Goal: Task Accomplishment & Management: Complete application form

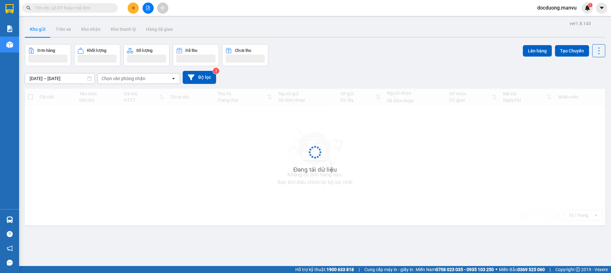
click at [136, 1] on div "Kết quả tìm kiếm ( 0 ) Bộ lọc Gửi 3 ngày gần nhất No Data docduong.manvu 1" at bounding box center [305, 8] width 611 height 16
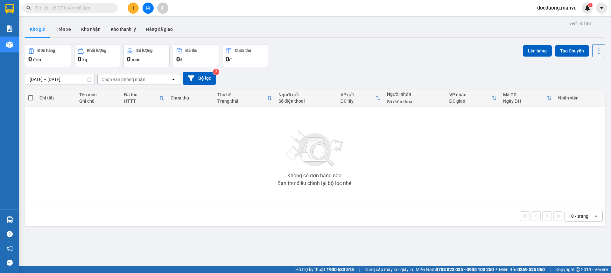
click at [139, 6] on div at bounding box center [148, 8] width 48 height 11
click at [130, 8] on button at bounding box center [133, 8] width 11 height 11
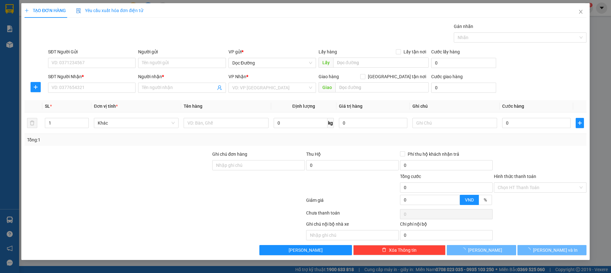
click at [65, 80] on div "SĐT Người Nhận *" at bounding box center [91, 78] width 87 height 10
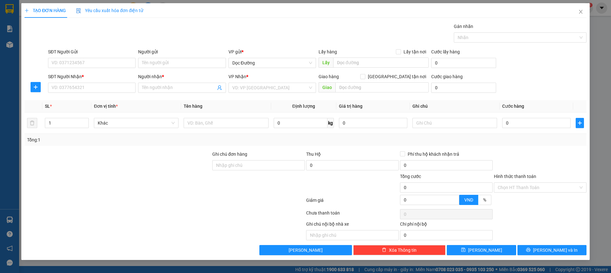
click at [64, 82] on div "SĐT Người Nhận *" at bounding box center [91, 78] width 87 height 10
click at [64, 84] on input "SĐT Người Nhận *" at bounding box center [91, 88] width 87 height 10
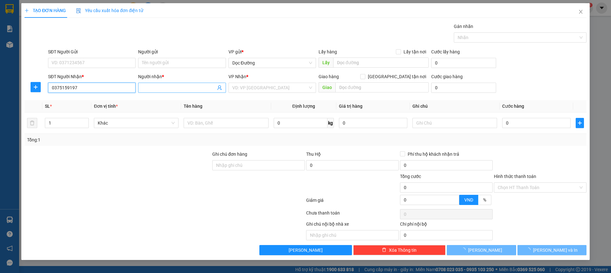
type input "0375159197"
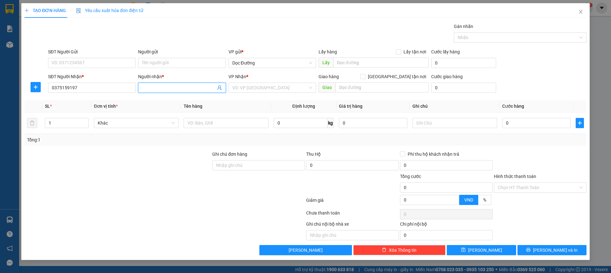
click at [156, 90] on input "Người nhận *" at bounding box center [178, 87] width 73 height 7
type input "g"
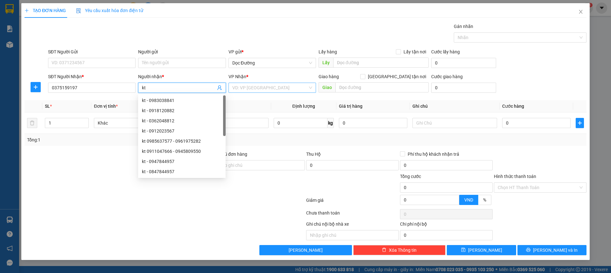
type input "kt"
click at [252, 88] on input "search" at bounding box center [269, 88] width 75 height 10
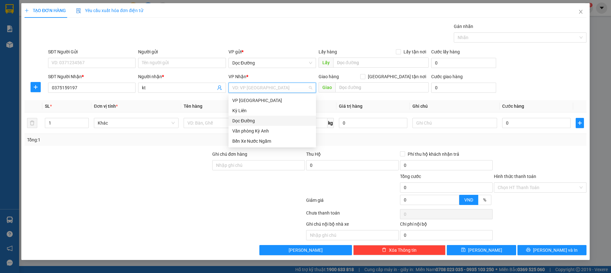
click at [244, 119] on div "Dọc Đường" at bounding box center [272, 120] width 80 height 7
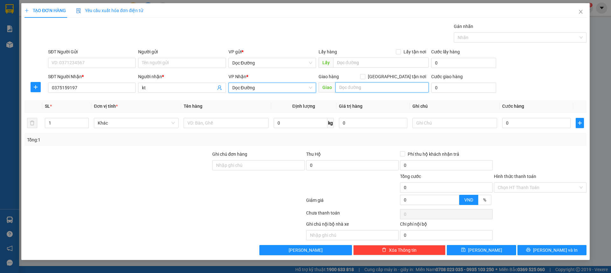
click at [371, 85] on input "text" at bounding box center [381, 87] width 93 height 10
type input "fo"
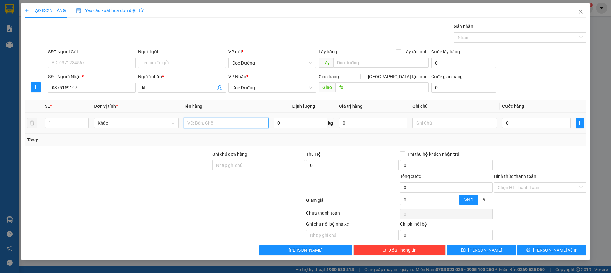
click at [229, 123] on input "text" at bounding box center [226, 123] width 85 height 10
type input "1 hộp"
click at [517, 119] on input "0" at bounding box center [536, 123] width 68 height 10
type input "005"
type input "5"
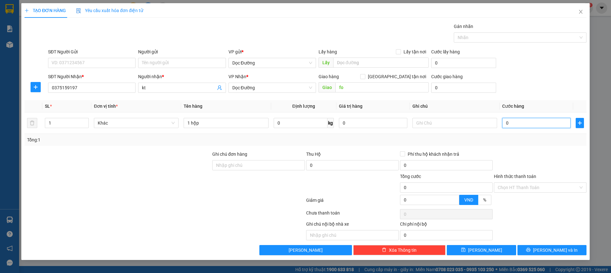
type input "5"
type input "0.050"
type input "50"
type input "00.500"
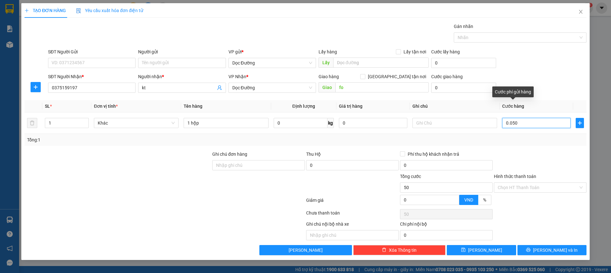
type input "500"
type input "0.005.000"
type input "5.000"
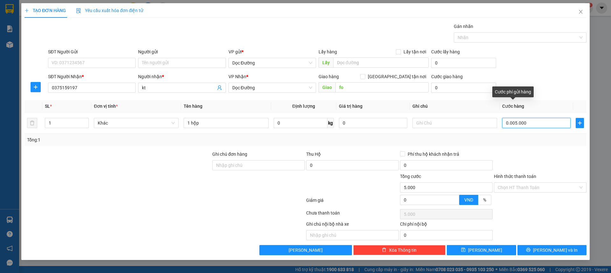
type input "000.050.000"
type input "50.000"
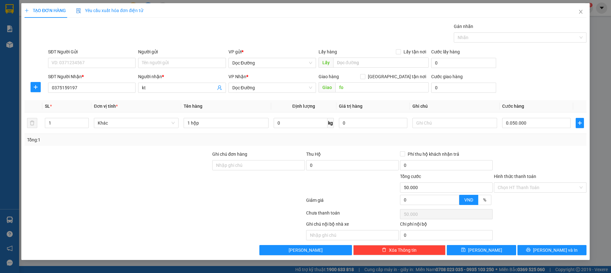
type input "50.000"
click at [502, 257] on div "TẠO ĐƠN HÀNG Yêu cầu xuất hóa đơn điện tử Transit Pickup Surcharge Ids Transit …" at bounding box center [305, 131] width 568 height 257
drag, startPoint x: 502, startPoint y: 251, endPoint x: 496, endPoint y: 241, distance: 11.9
click at [502, 250] on button "[PERSON_NAME]" at bounding box center [481, 250] width 69 height 10
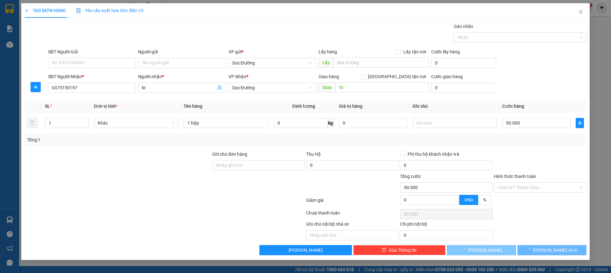
type input "0"
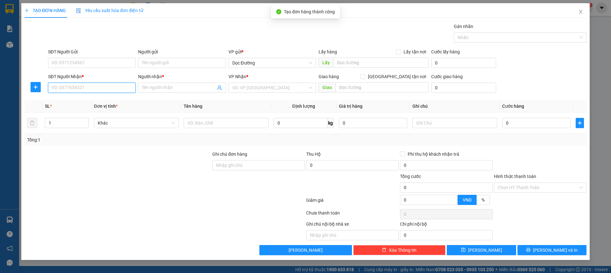
click at [66, 87] on input "SĐT Người Nhận *" at bounding box center [91, 88] width 87 height 10
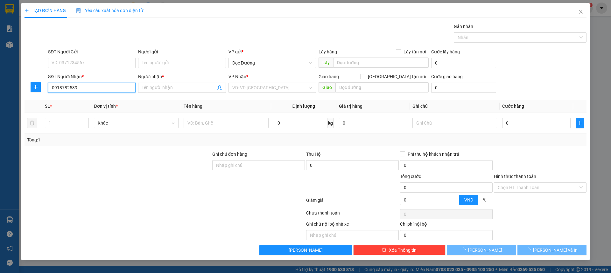
type input "0918782539"
click at [184, 99] on div "Transit Pickup Surcharge Ids Transit Deliver Surcharge Ids Transit Deliver Surc…" at bounding box center [305, 139] width 562 height 233
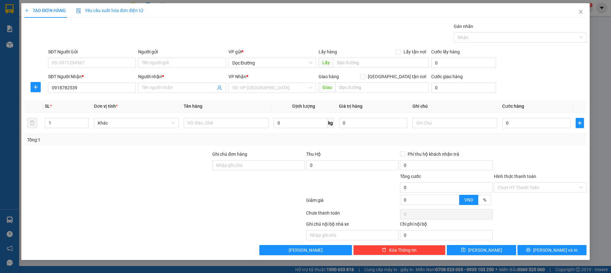
click at [186, 93] on div "Người nhận * Tên người nhận" at bounding box center [181, 84] width 87 height 22
click at [188, 90] on input "Người nhận *" at bounding box center [178, 87] width 73 height 7
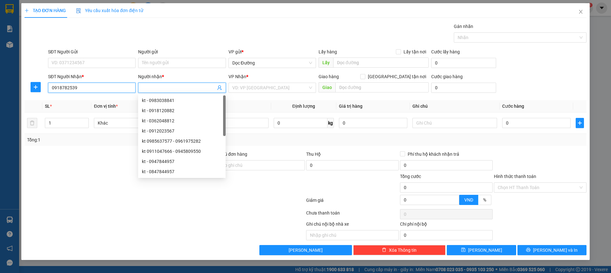
click at [105, 89] on input "0918782539" at bounding box center [91, 88] width 87 height 10
click at [0, 0] on div "0918782539 - kt" at bounding box center [0, 0] width 0 height 0
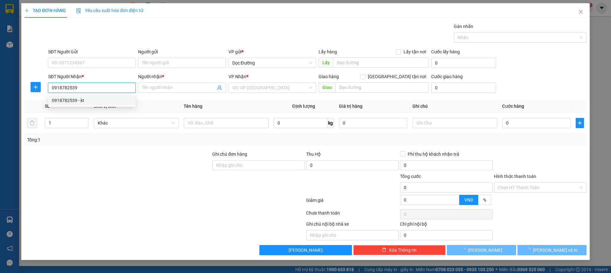
type input "kt"
type input "k thịnh"
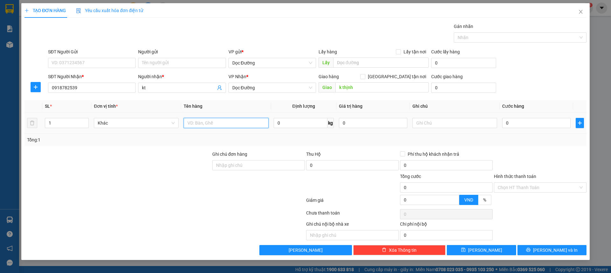
click at [220, 123] on input "text" at bounding box center [226, 123] width 85 height 10
type input "1 sọt"
click at [510, 119] on input "0" at bounding box center [536, 123] width 68 height 10
type input "002"
type input "2"
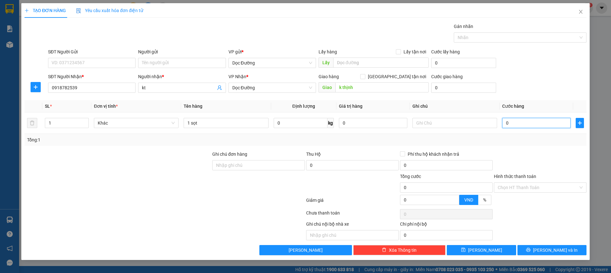
type input "2"
type input "0.020"
type input "20"
type input "00.200"
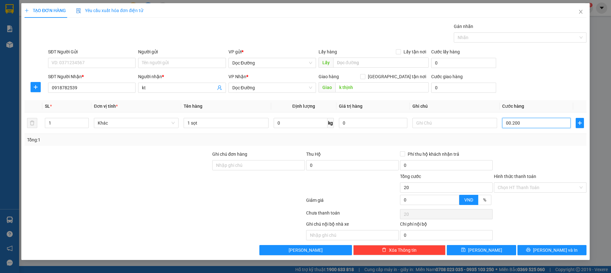
type input "200"
type input "0.002.000"
type input "2.000"
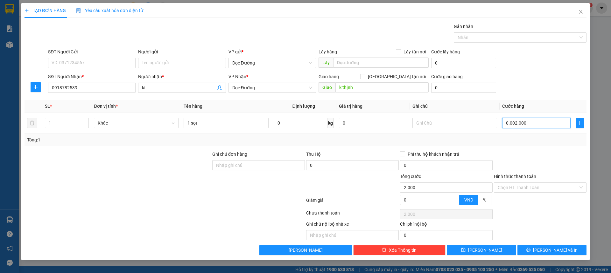
type input "000.020.000"
type input "20.000"
type input "00.000.200.000"
type input "200.000"
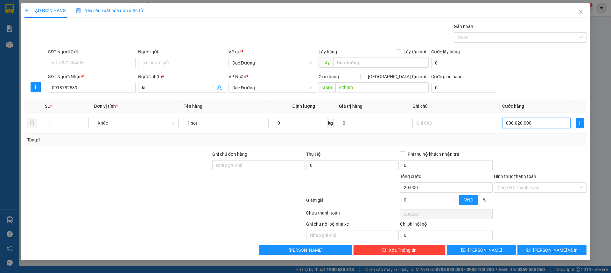
type input "200.000"
click at [489, 245] on div "Transit Pickup Surcharge Ids Transit Deliver Surcharge Ids Transit Deliver Surc…" at bounding box center [305, 139] width 562 height 233
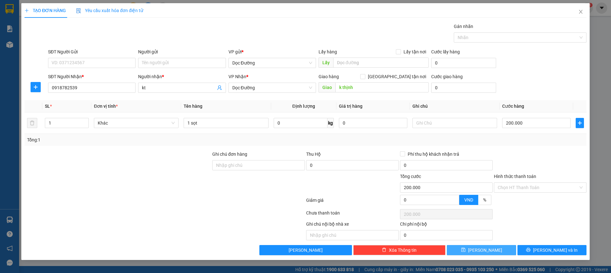
click at [489, 245] on button "[PERSON_NAME]" at bounding box center [481, 250] width 69 height 10
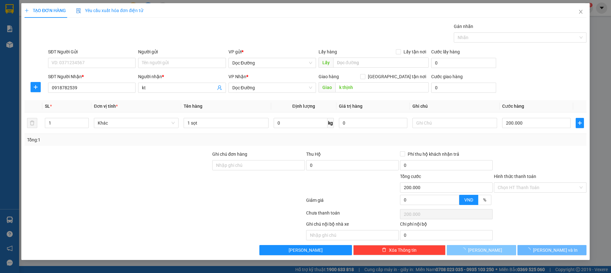
type input "0"
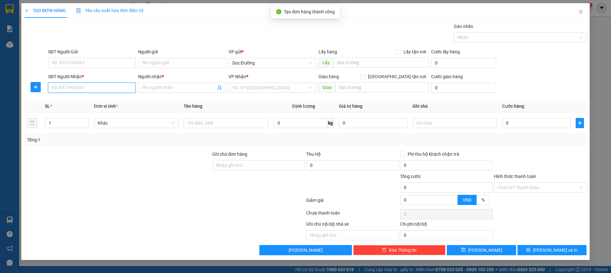
click at [115, 84] on input "SĐT Người Nhận *" at bounding box center [91, 88] width 87 height 10
type input "0705499847"
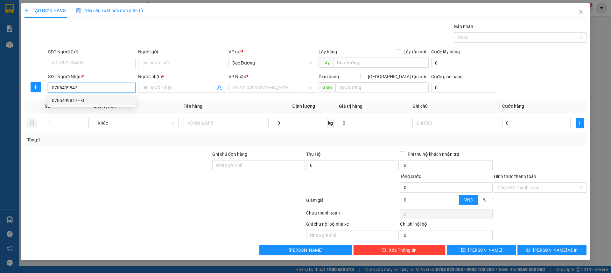
click at [101, 97] on div "0705499847 - kt" at bounding box center [92, 100] width 80 height 7
type input "kt"
type input "lb"
type input "0705499847"
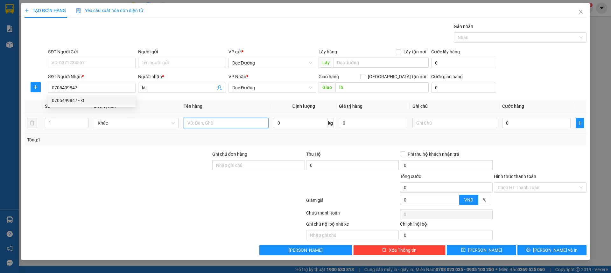
click at [242, 123] on input "text" at bounding box center [226, 123] width 85 height 10
type input "1 xốp"
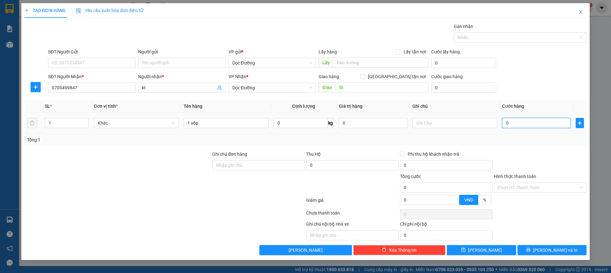
click at [511, 123] on input "0" at bounding box center [536, 123] width 68 height 10
type input "001"
type input "1"
type input "0.010"
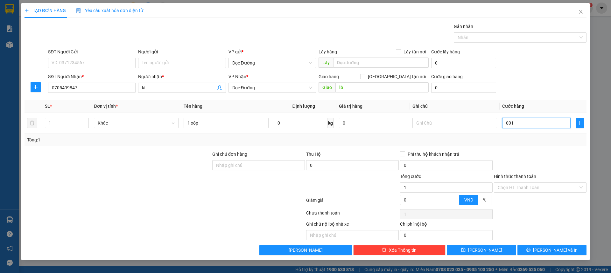
type input "10"
type input "00.100"
type input "100"
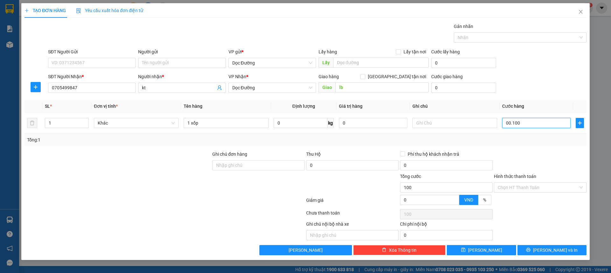
type input "0.001.000"
type input "1.000"
type input "000.010.000"
type input "10.000"
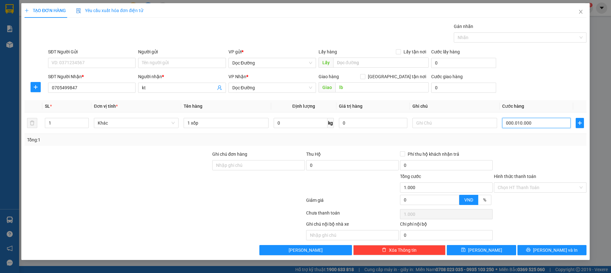
type input "10.000"
type input "000.000.100.000"
type input "100.000"
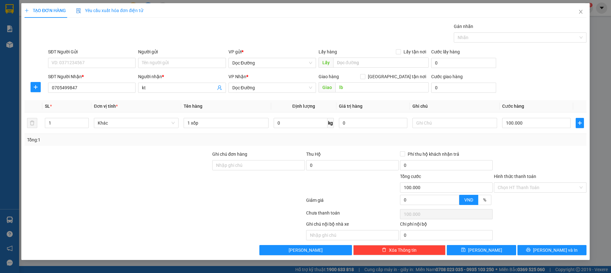
click at [488, 256] on div "TẠO ĐƠN HÀNG Yêu cầu xuất hóa đơn điện tử Transit Pickup Surcharge Ids Transit …" at bounding box center [305, 131] width 568 height 257
click at [489, 246] on button "[PERSON_NAME]" at bounding box center [481, 250] width 69 height 10
type input "0"
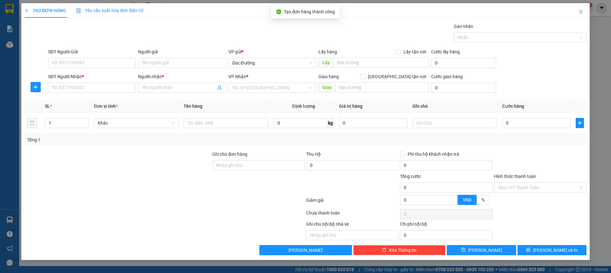
click at [85, 80] on div "SĐT Người Nhận *" at bounding box center [91, 78] width 87 height 10
click at [83, 82] on div "SĐT Người Nhận *" at bounding box center [91, 78] width 87 height 10
click at [80, 86] on input "SĐT Người Nhận *" at bounding box center [91, 88] width 87 height 10
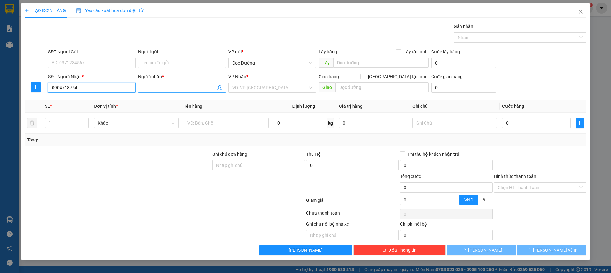
type input "0904718754"
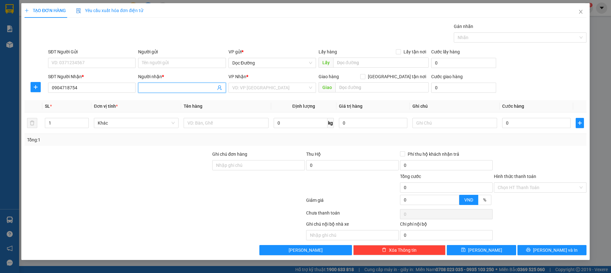
click at [157, 88] on input "Người nhận *" at bounding box center [178, 87] width 73 height 7
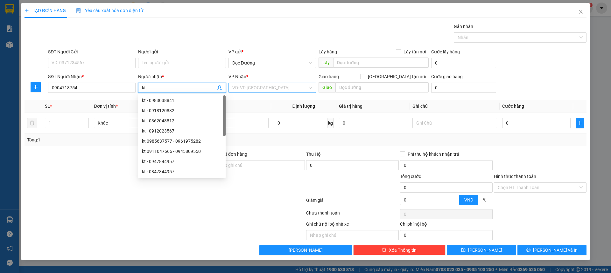
type input "kt"
click at [257, 87] on input "search" at bounding box center [269, 88] width 75 height 10
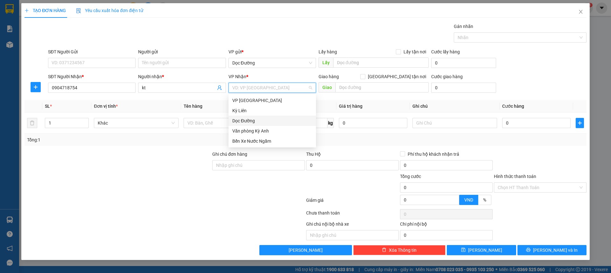
click at [246, 120] on div "Dọc Đường" at bounding box center [272, 120] width 80 height 7
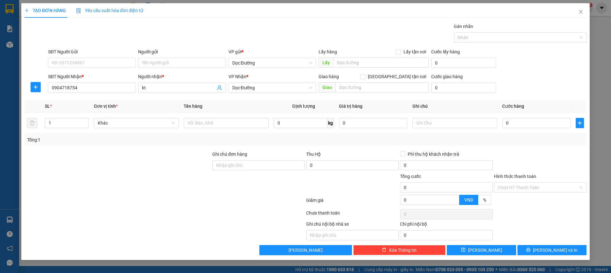
click at [345, 81] on div "Giao hàng [GEOGRAPHIC_DATA] tận nơi" at bounding box center [373, 78] width 110 height 10
click at [342, 91] on input "text" at bounding box center [381, 87] width 93 height 10
type input "ka"
click at [216, 126] on input "text" at bounding box center [226, 123] width 85 height 10
type input "1 xốp"
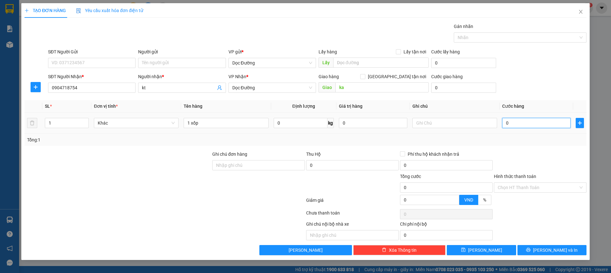
click at [513, 127] on input "0" at bounding box center [536, 123] width 68 height 10
type input "001"
type input "1"
type input "0.010"
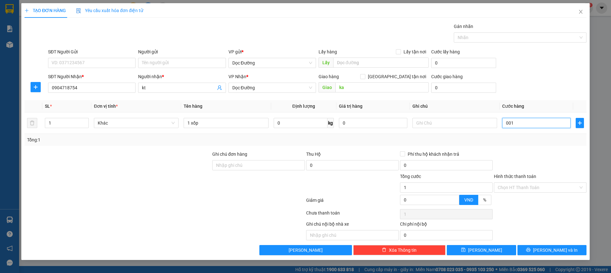
type input "10"
type input "00.100"
type input "100"
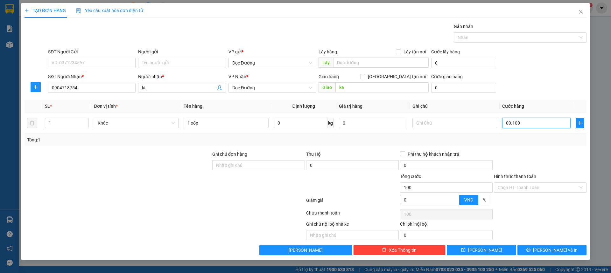
type input "0.001.000"
type input "1.000"
type input "000.010.000"
type input "10.000"
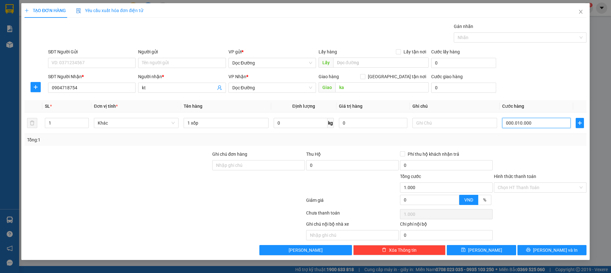
type input "10.000"
type input "00.000.100.000"
type input "100.000"
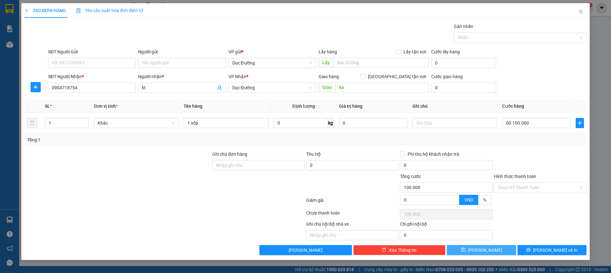
type input "100.000"
click at [470, 248] on button "[PERSON_NAME]" at bounding box center [481, 250] width 69 height 10
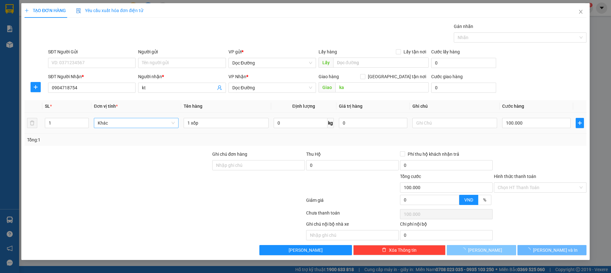
type input "0"
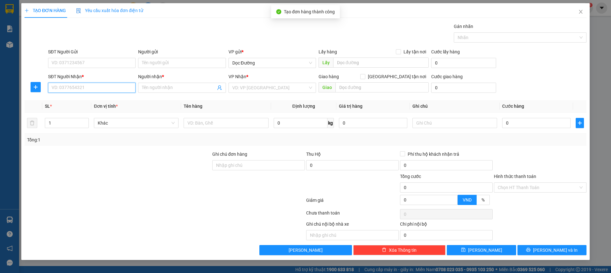
click at [102, 90] on input "SĐT Người Nhận *" at bounding box center [91, 88] width 87 height 10
type input "0352069967"
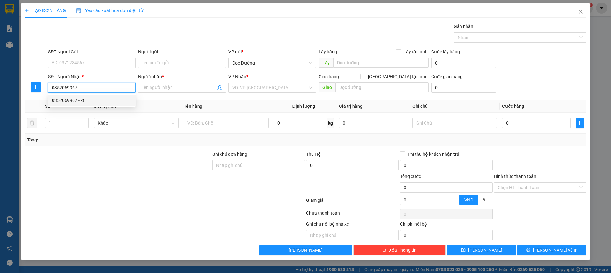
click at [105, 101] on div "0352069967 - kt" at bounding box center [92, 100] width 80 height 7
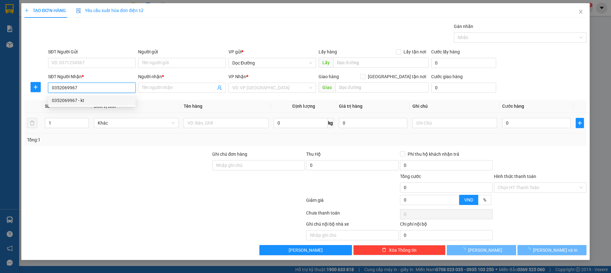
type input "kt"
type input "k phương"
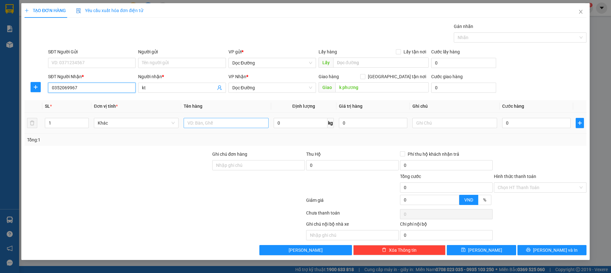
type input "0352069967"
click at [244, 127] on input "text" at bounding box center [226, 123] width 85 height 10
type input "1 xốp"
click at [514, 128] on div "0" at bounding box center [536, 123] width 68 height 13
click at [514, 127] on input "0" at bounding box center [536, 123] width 68 height 10
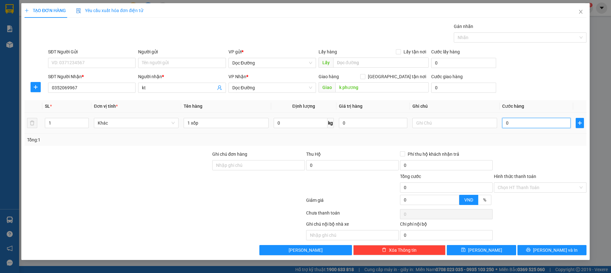
type input "005"
type input "5"
type input "00"
type input "0"
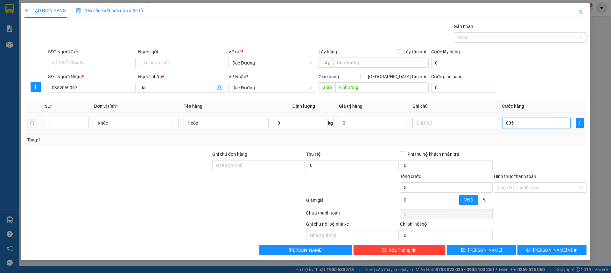
type input "0"
type input "001"
type input "1"
type input "0.010"
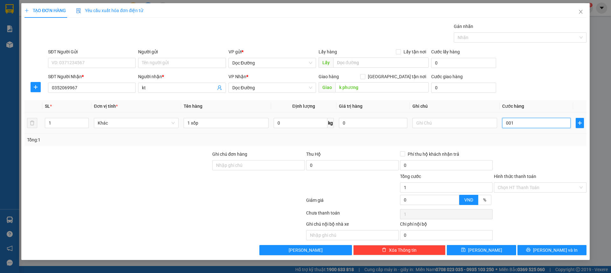
type input "10"
type input "00.100"
type input "100"
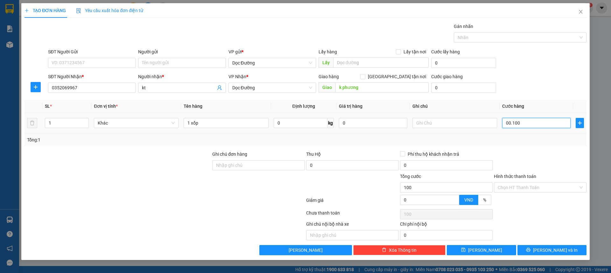
type input "0.001.000"
type input "1.000"
type input "000.010.000"
type input "10.000"
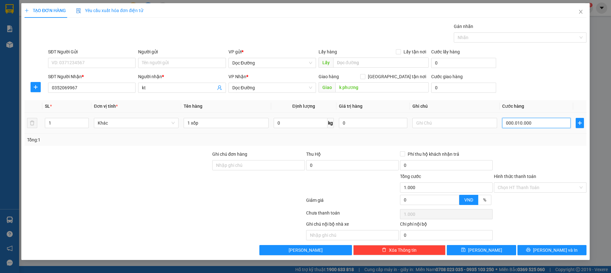
type input "10.000"
type input "00.000.100.000"
type input "100.000"
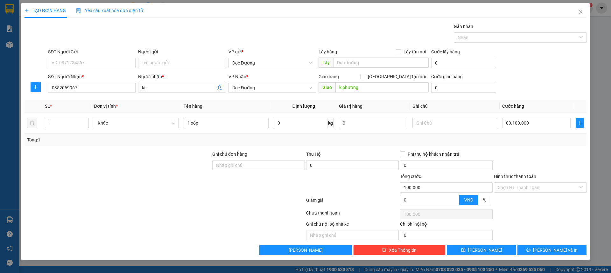
type input "100.000"
click at [536, 150] on div "Transit Pickup Surcharge Ids Transit Deliver Surcharge Ids Transit Deliver Surc…" at bounding box center [305, 139] width 562 height 233
click at [486, 245] on button "[PERSON_NAME]" at bounding box center [481, 250] width 69 height 10
click at [486, 246] on button "[PERSON_NAME]" at bounding box center [481, 250] width 69 height 10
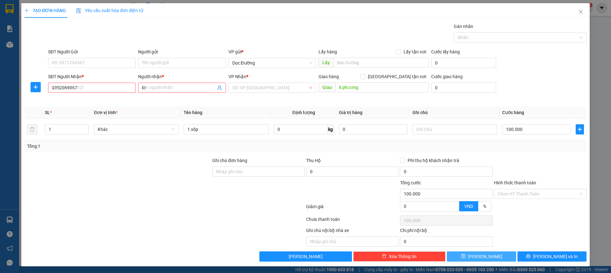
type input "0"
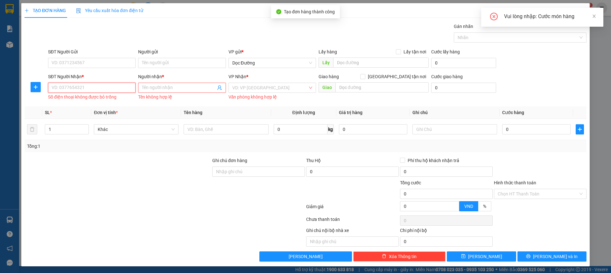
click at [106, 88] on input "SĐT Người Nhận *" at bounding box center [91, 88] width 87 height 10
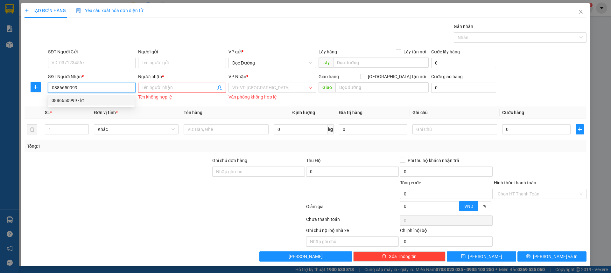
click at [93, 101] on div "0886650999 - kt" at bounding box center [91, 100] width 79 height 7
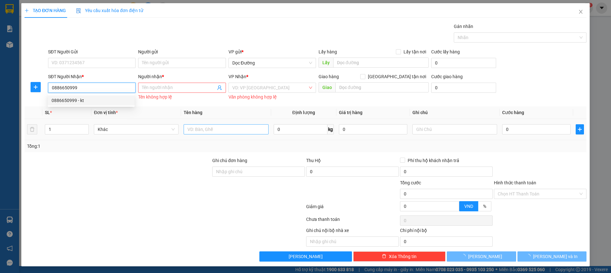
type input "0886650999"
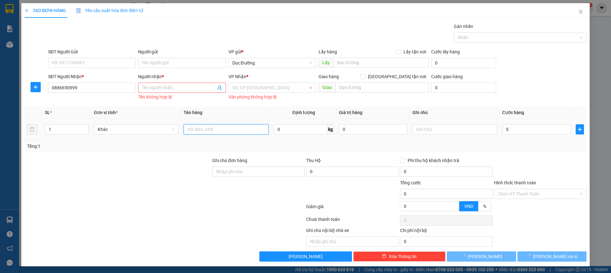
click at [204, 133] on input "text" at bounding box center [226, 129] width 85 height 10
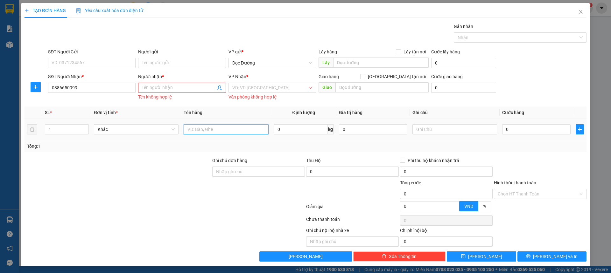
type input "kt"
type input "k thịnh"
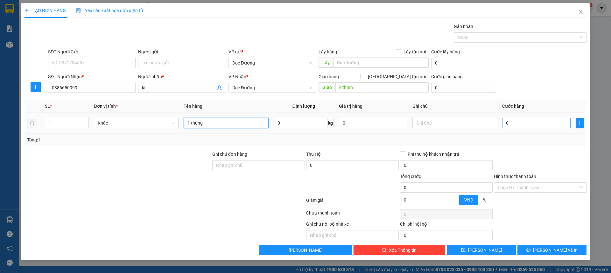
type input "1 thùng"
click at [529, 125] on input "0" at bounding box center [536, 123] width 68 height 10
type input "005"
type input "5"
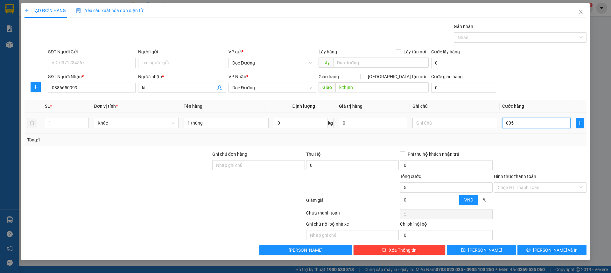
type input "0.050"
type input "50"
type input "00.500"
type input "500"
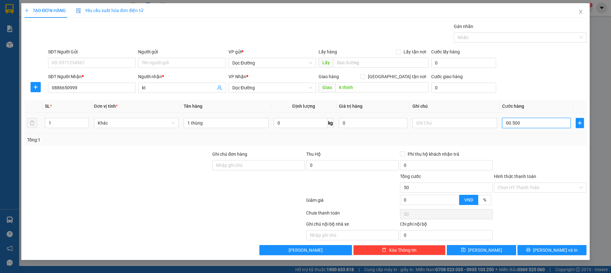
type input "500"
type input "0.005.000"
type input "5.000"
type input "000.050.000"
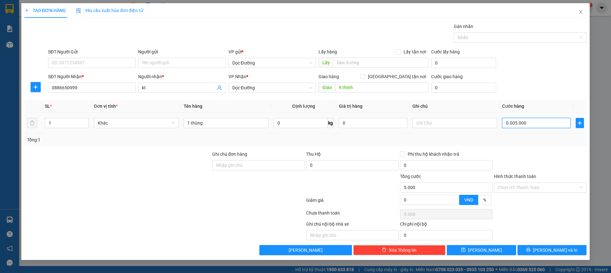
type input "50.000"
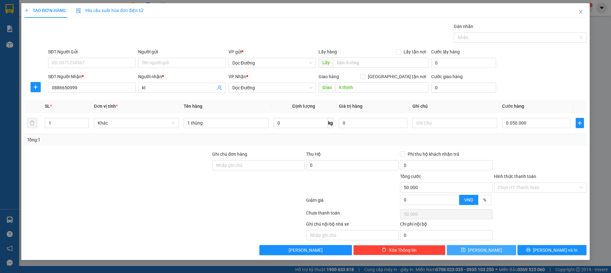
type input "50.000"
click at [465, 250] on icon "save" at bounding box center [463, 250] width 4 height 4
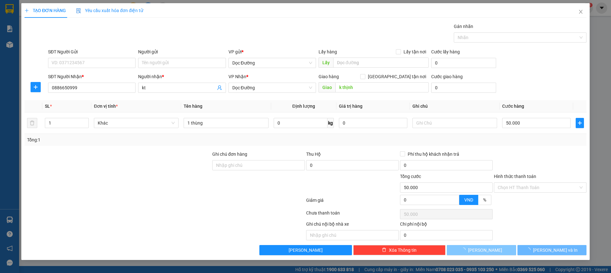
type input "0"
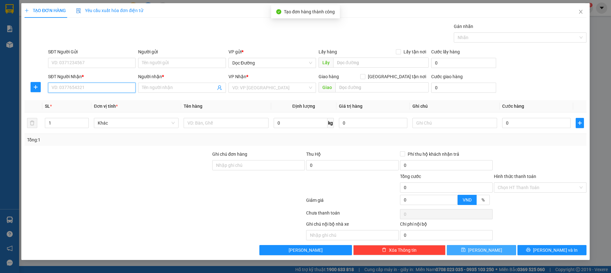
click at [99, 91] on input "SĐT Người Nhận *" at bounding box center [91, 88] width 87 height 10
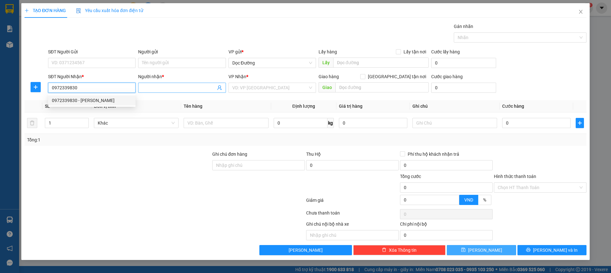
type input "0972339830"
click at [157, 89] on input "Người nhận *" at bounding box center [178, 87] width 73 height 7
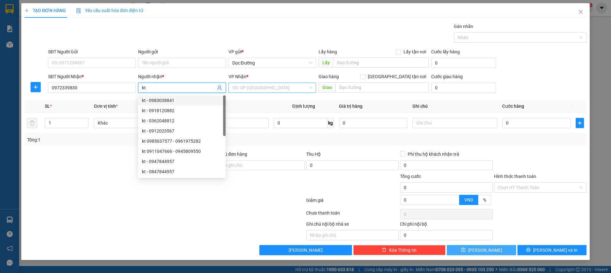
type input "kt"
click at [281, 88] on input "search" at bounding box center [269, 88] width 75 height 10
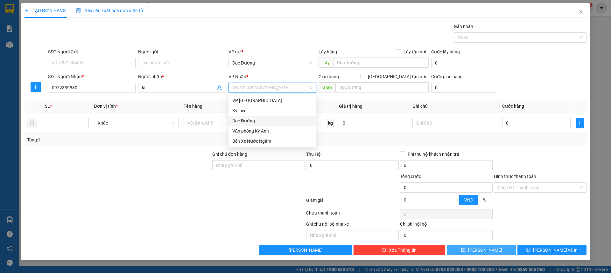
click at [250, 116] on div "Dọc Đường" at bounding box center [271, 121] width 87 height 10
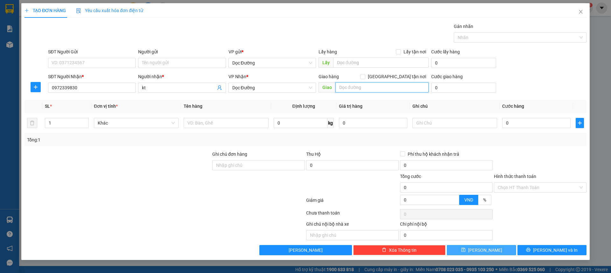
click at [336, 88] on input "text" at bounding box center [381, 87] width 93 height 10
type input "ka"
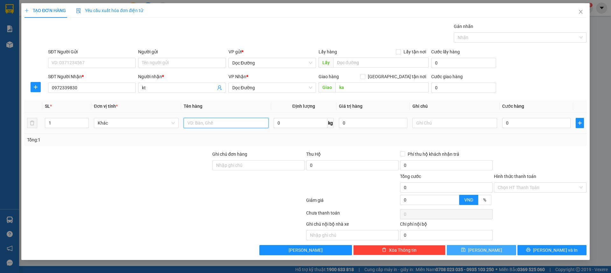
click at [241, 126] on input "text" at bounding box center [226, 123] width 85 height 10
type input "1 thùng"
click at [520, 130] on td "0" at bounding box center [535, 123] width 73 height 21
click at [521, 126] on input "0" at bounding box center [536, 123] width 68 height 10
type input "005"
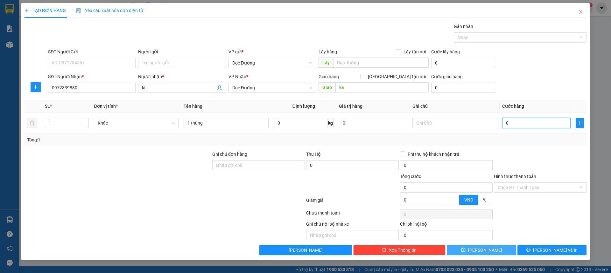
type input "5"
click at [529, 67] on div "SĐT Người Gửi VD: 0371234567 Người gửi Tên người gửi VP gửi * Dọc Đường Lấy hàn…" at bounding box center [317, 59] width 541 height 22
click at [465, 252] on icon "save" at bounding box center [463, 250] width 4 height 4
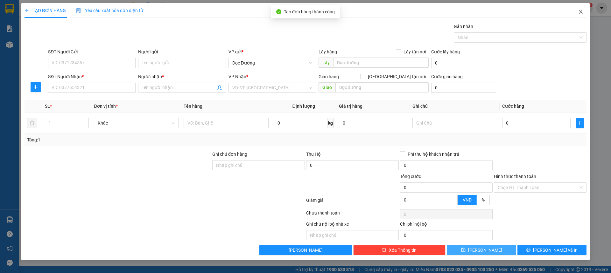
click at [582, 20] on span "Close" at bounding box center [581, 12] width 18 height 18
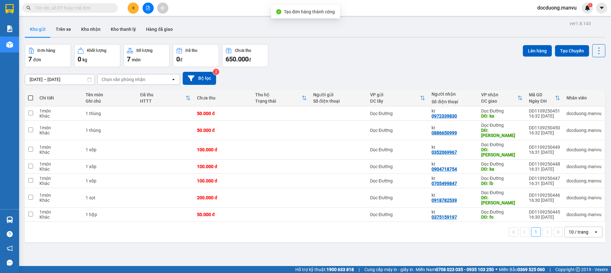
click at [296, 109] on td at bounding box center [281, 114] width 58 height 14
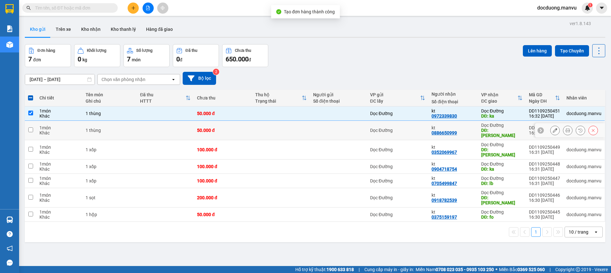
click at [284, 122] on td at bounding box center [281, 130] width 58 height 19
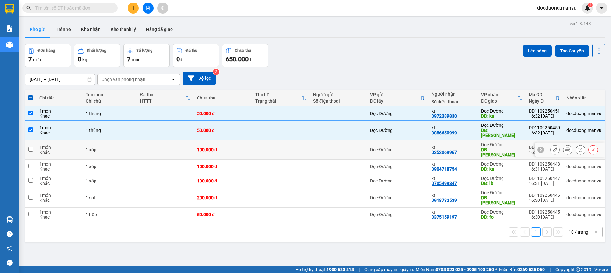
click at [283, 141] on td at bounding box center [281, 149] width 58 height 19
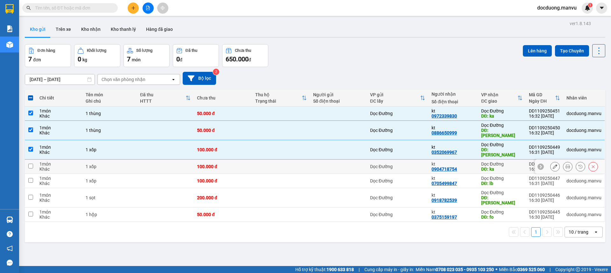
click at [277, 160] on td at bounding box center [281, 167] width 58 height 14
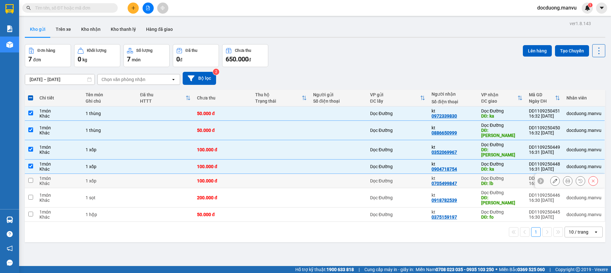
click at [279, 174] on td at bounding box center [281, 181] width 58 height 14
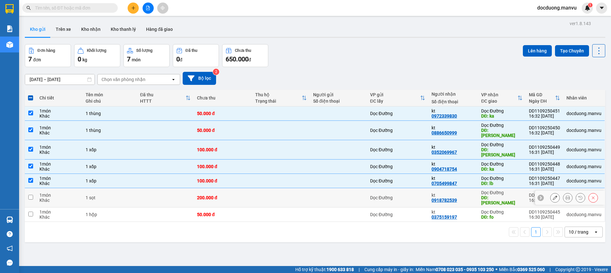
click at [271, 190] on td at bounding box center [281, 197] width 58 height 19
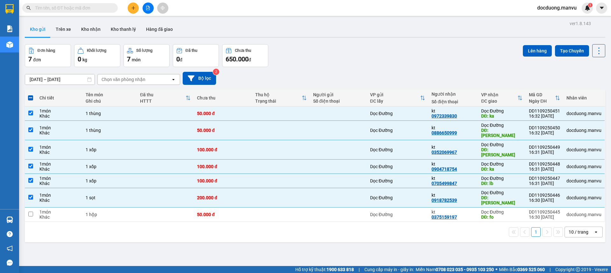
click at [262, 222] on div "1 10 / trang open" at bounding box center [315, 232] width 580 height 20
click at [268, 208] on td at bounding box center [281, 215] width 58 height 14
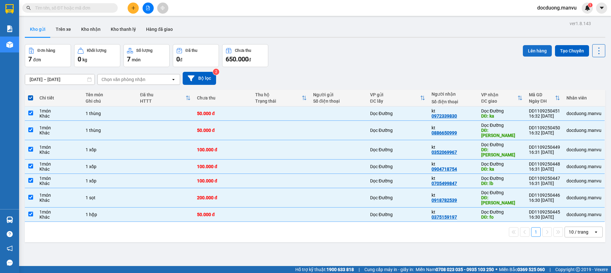
click at [541, 47] on button "Lên hàng" at bounding box center [537, 50] width 29 height 11
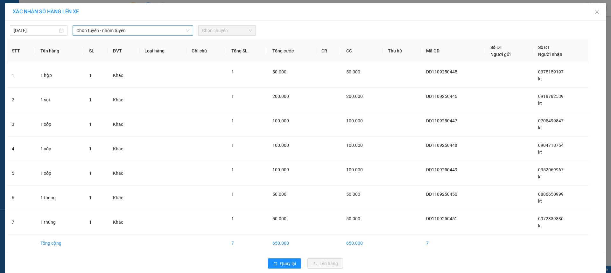
drag, startPoint x: 123, startPoint y: 28, endPoint x: 114, endPoint y: 36, distance: 12.4
click at [123, 29] on span "Chọn tuyến - nhóm tuyến" at bounding box center [132, 31] width 113 height 10
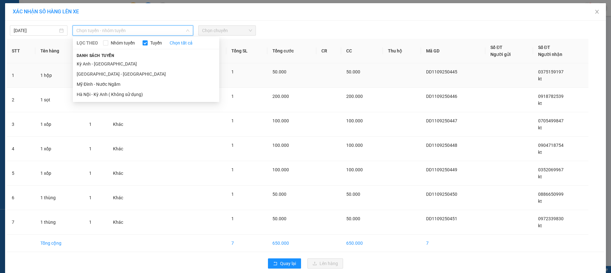
click at [82, 77] on li "[GEOGRAPHIC_DATA] - [GEOGRAPHIC_DATA]" at bounding box center [146, 74] width 146 height 10
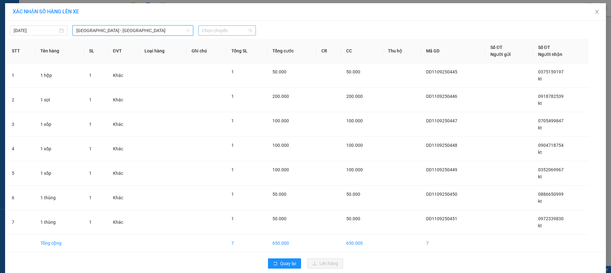
drag, startPoint x: 207, startPoint y: 28, endPoint x: 210, endPoint y: 32, distance: 5.6
click at [207, 29] on span "Chọn chuyến" at bounding box center [227, 31] width 50 height 10
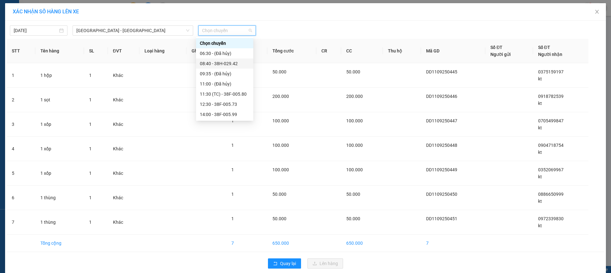
click at [230, 59] on div "08:40 - 38H-029.42" at bounding box center [224, 64] width 57 height 10
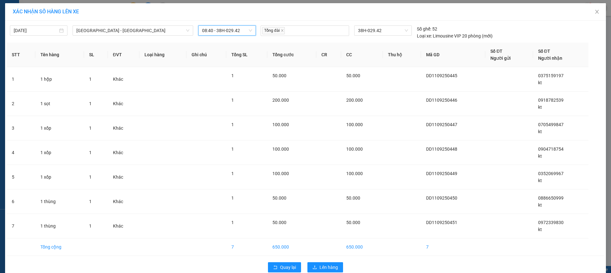
click at [319, 262] on div "Quay lại Lên hàng" at bounding box center [305, 267] width 597 height 17
click at [319, 267] on span "Lên hàng" at bounding box center [328, 267] width 18 height 7
